Goal: Task Accomplishment & Management: Manage account settings

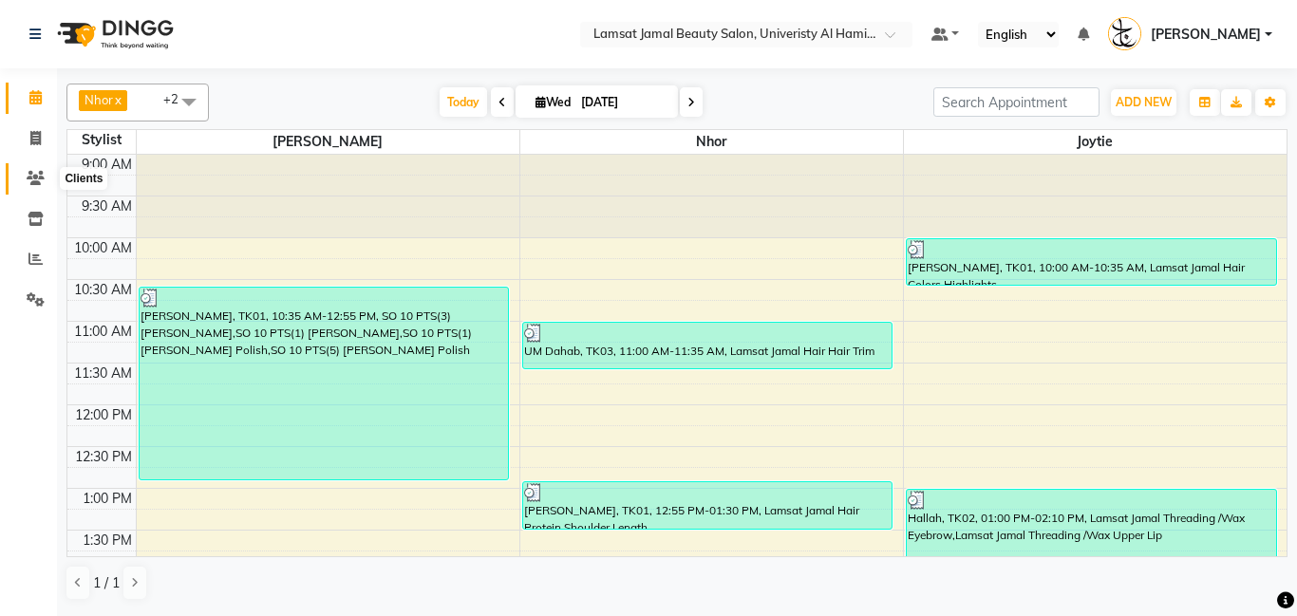
click at [31, 171] on icon at bounding box center [36, 178] width 18 height 14
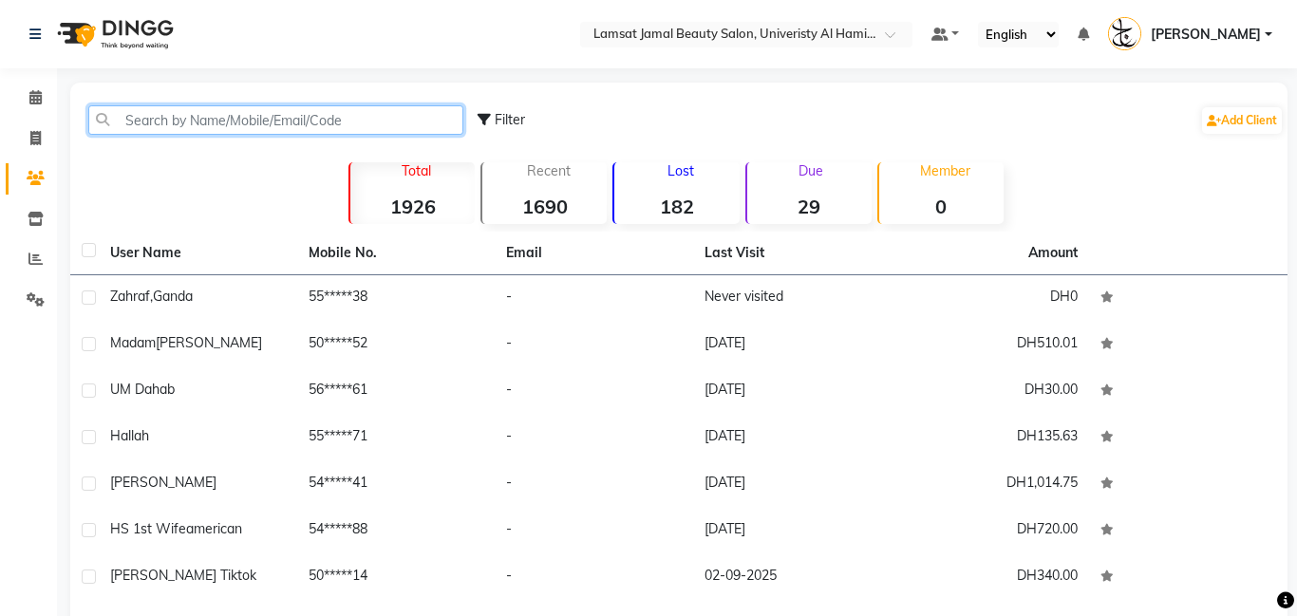
click at [202, 123] on input "text" at bounding box center [275, 119] width 375 height 29
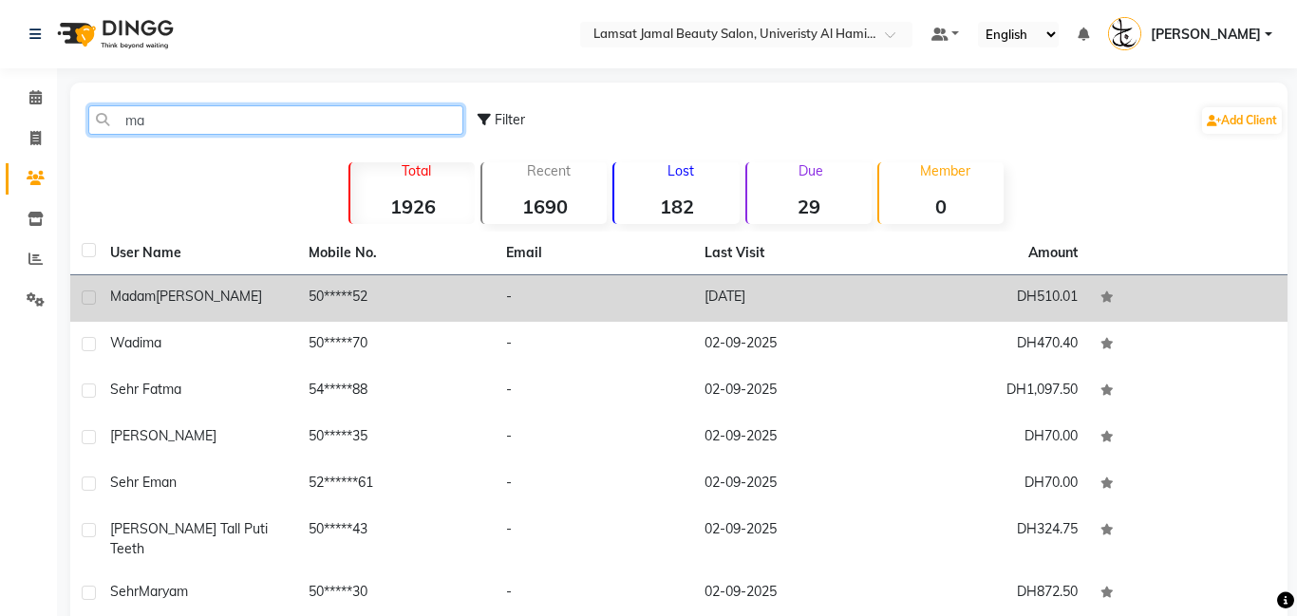
type input "ma"
click at [181, 307] on td "[PERSON_NAME]" at bounding box center [198, 298] width 198 height 47
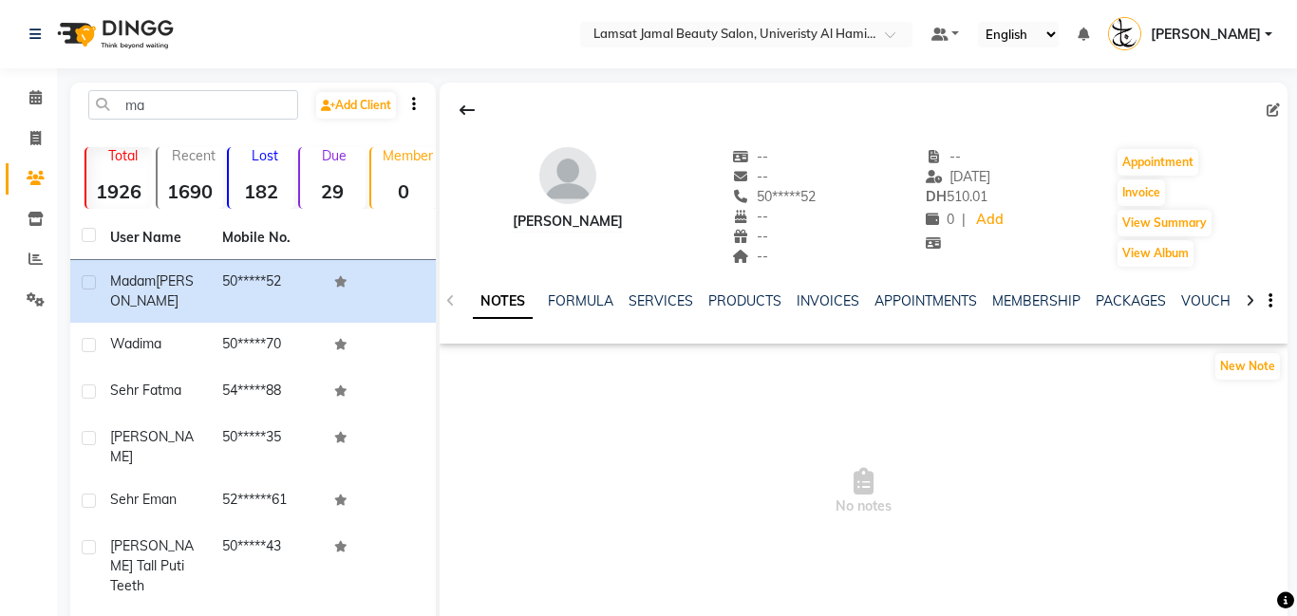
click at [1268, 105] on icon at bounding box center [1273, 110] width 13 height 13
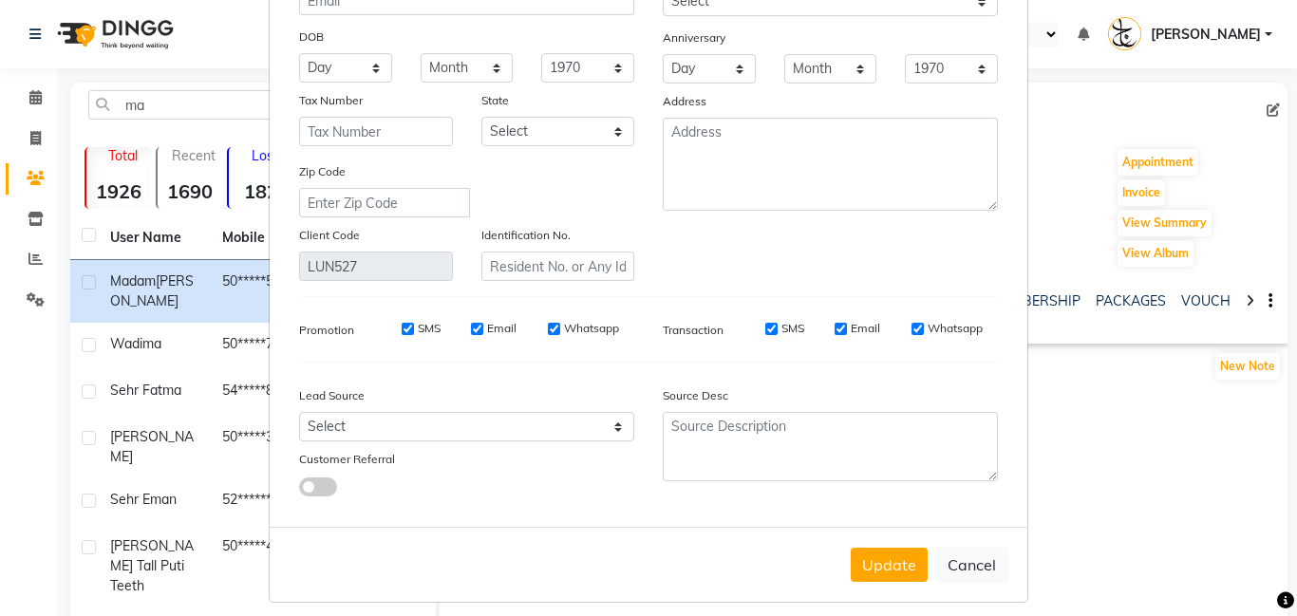
scroll to position [226, 0]
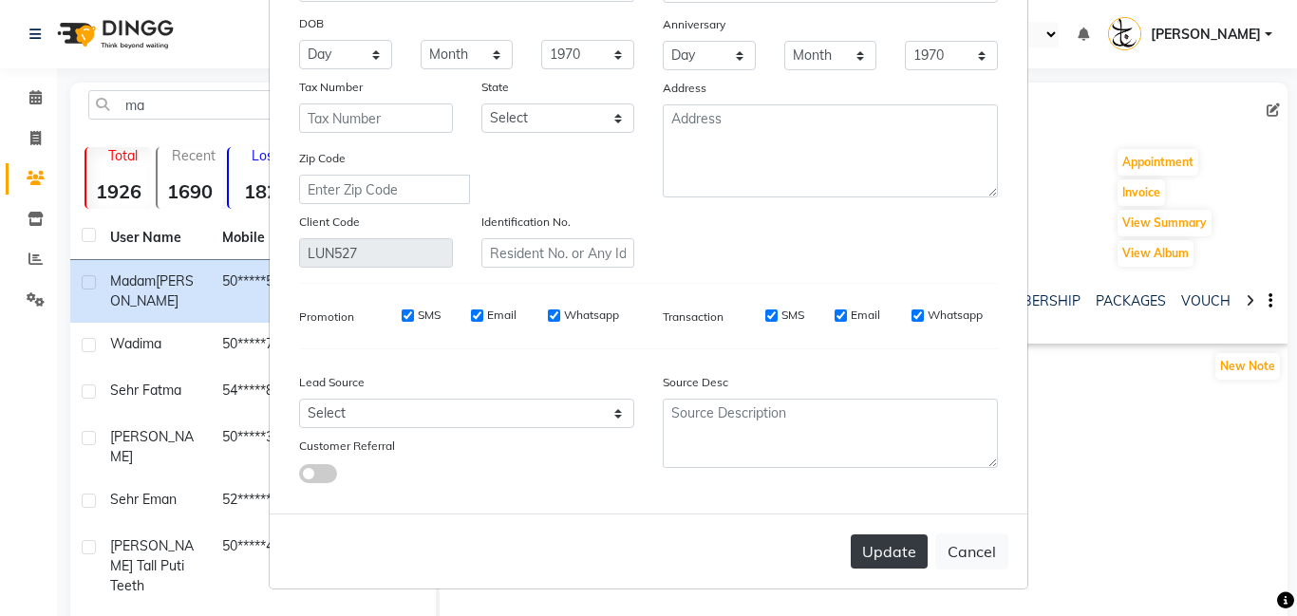
click at [913, 549] on button "Update" at bounding box center [889, 552] width 77 height 34
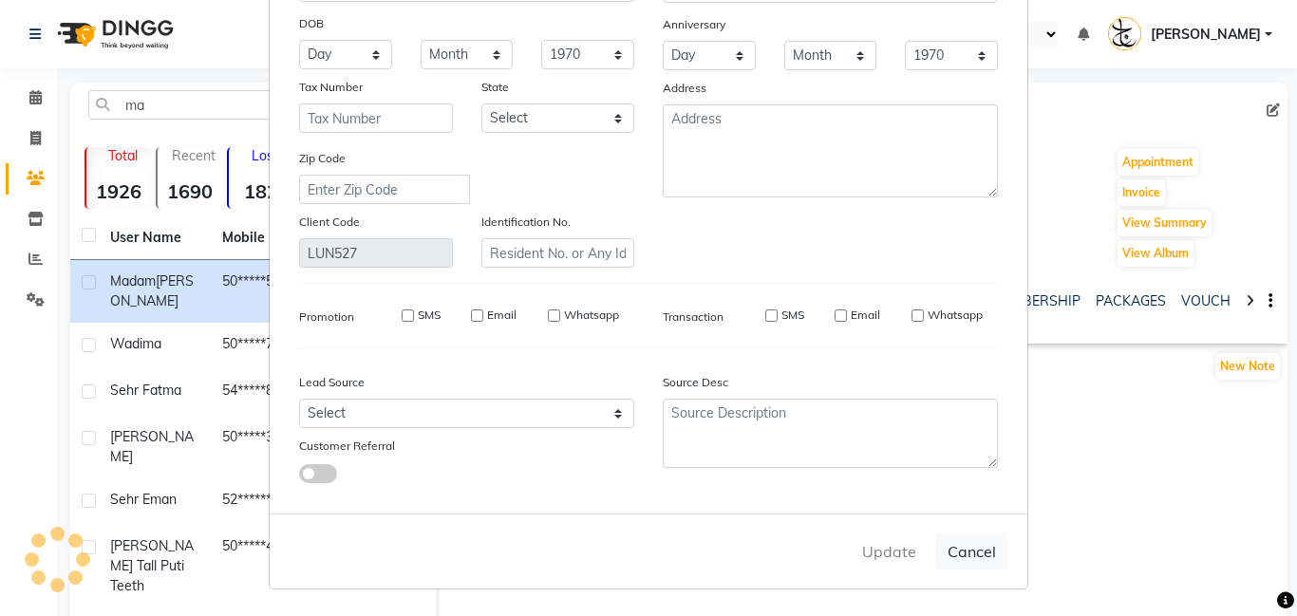
select select
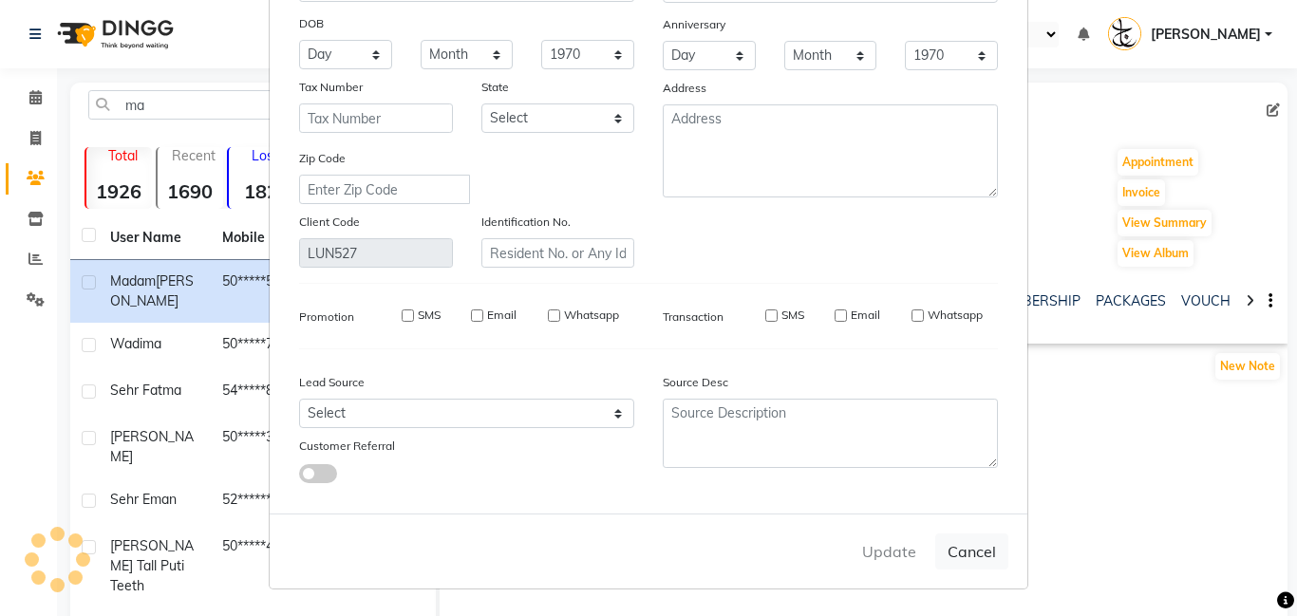
select select
checkbox input "false"
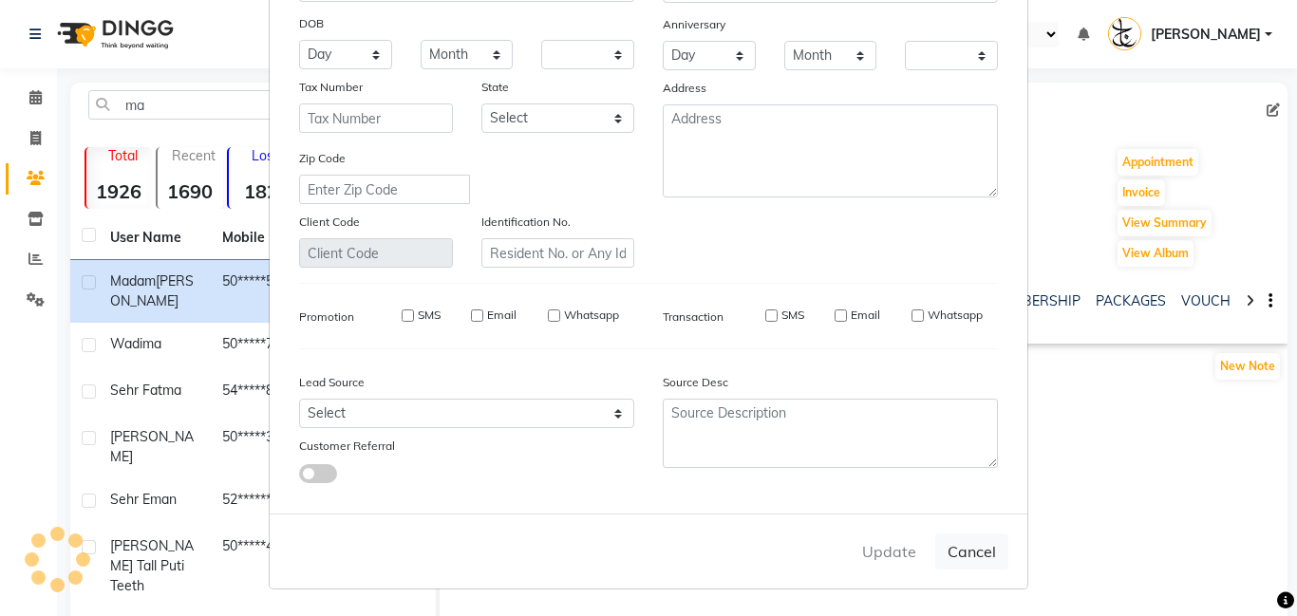
checkbox input "false"
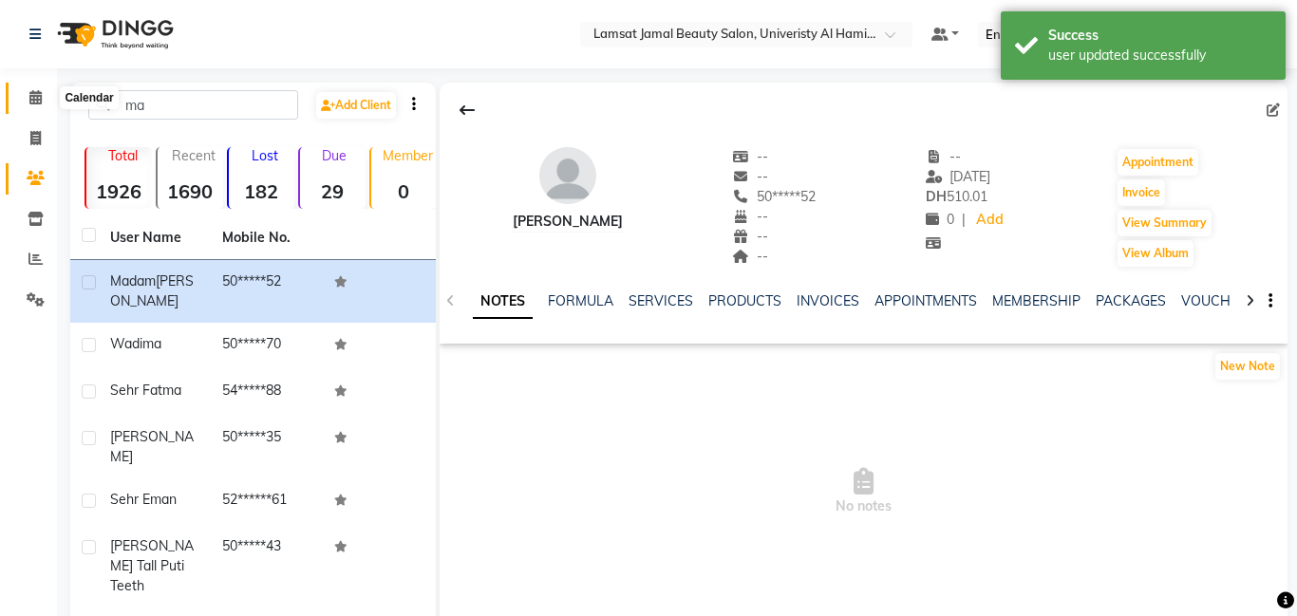
click at [30, 92] on icon at bounding box center [35, 97] width 12 height 14
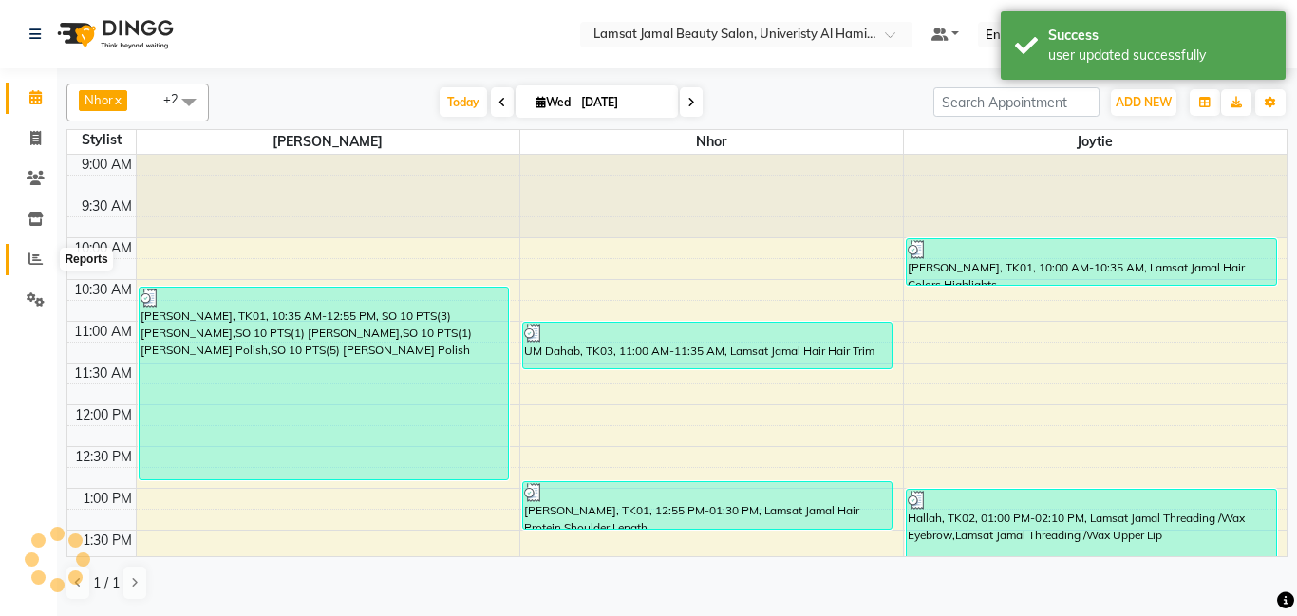
click at [34, 260] on icon at bounding box center [35, 259] width 14 height 14
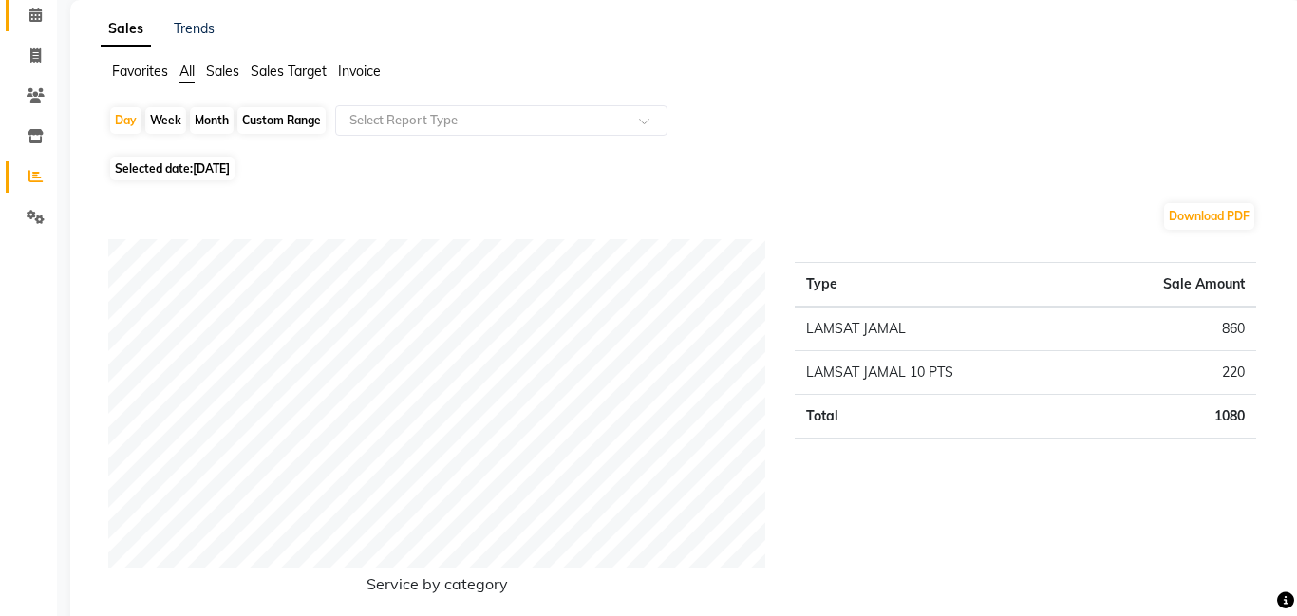
scroll to position [18, 0]
